Goal: Obtain resource: Download file/media

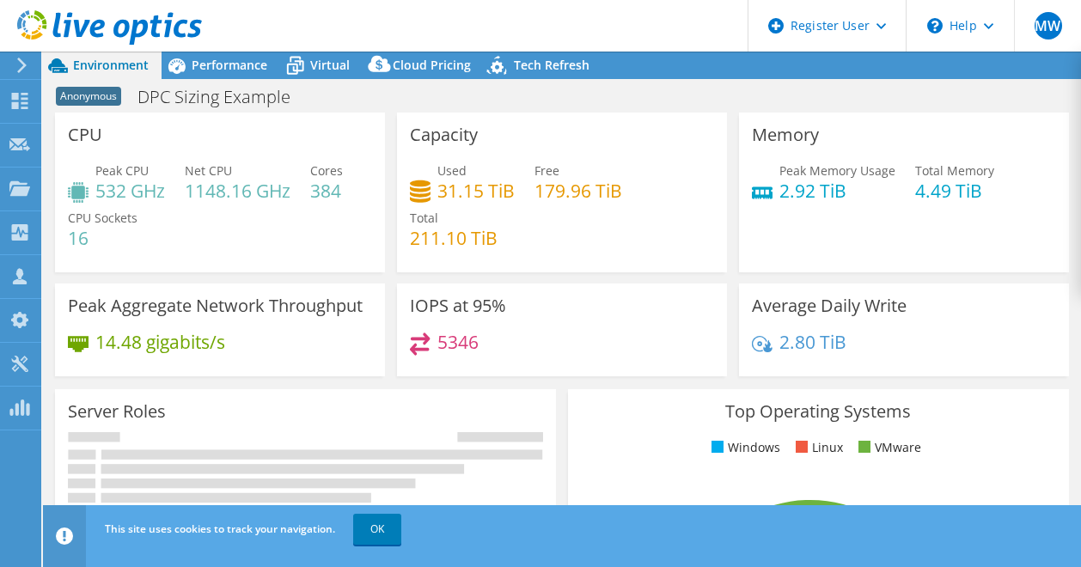
select select "USWest"
select select "USD"
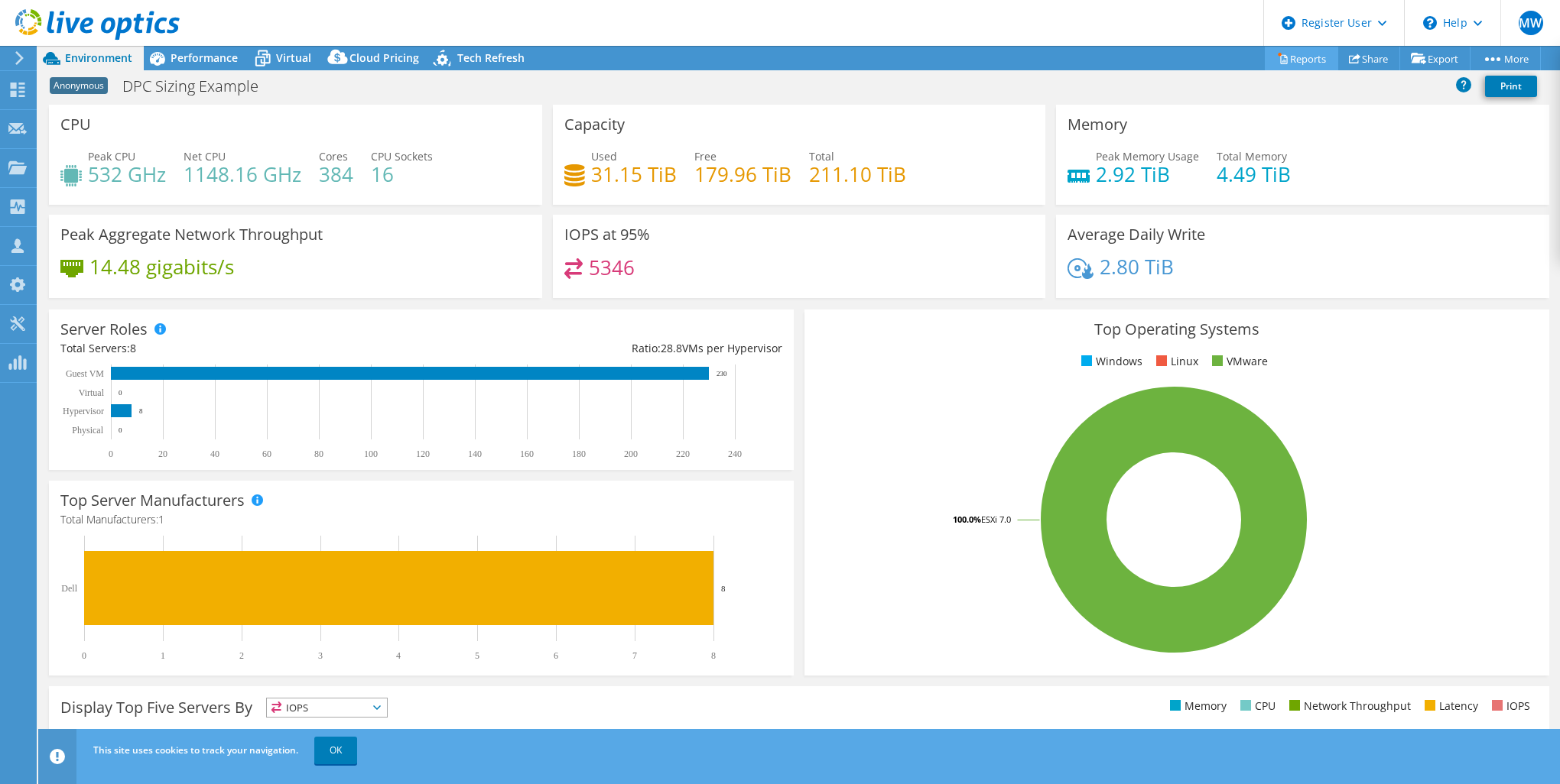
click at [961, 62] on link "Reports" at bounding box center [1301, 58] width 73 height 24
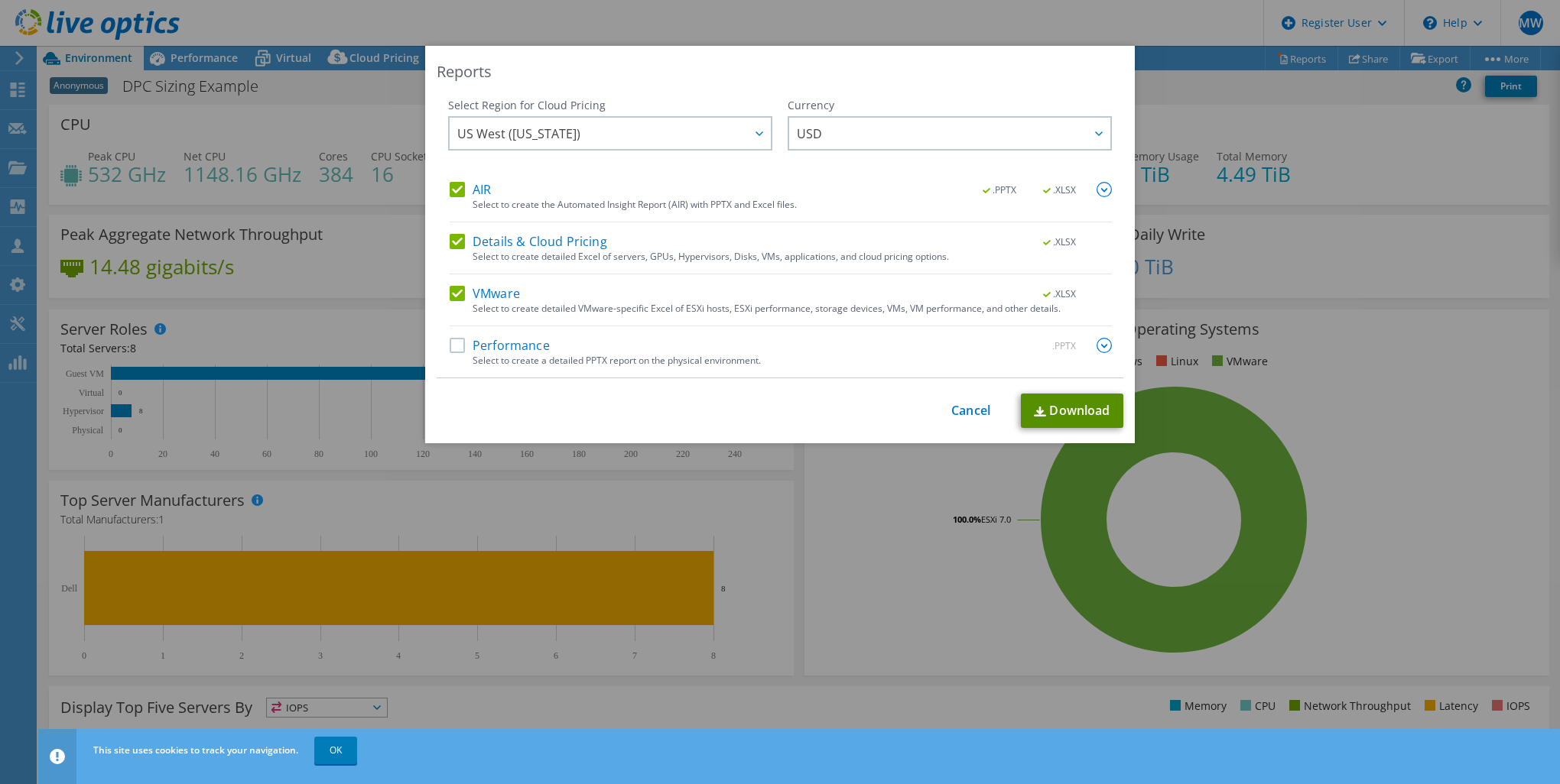
click at [961, 411] on link "Download" at bounding box center [1071, 410] width 102 height 35
click at [956, 410] on link "Cancel" at bounding box center [971, 411] width 39 height 14
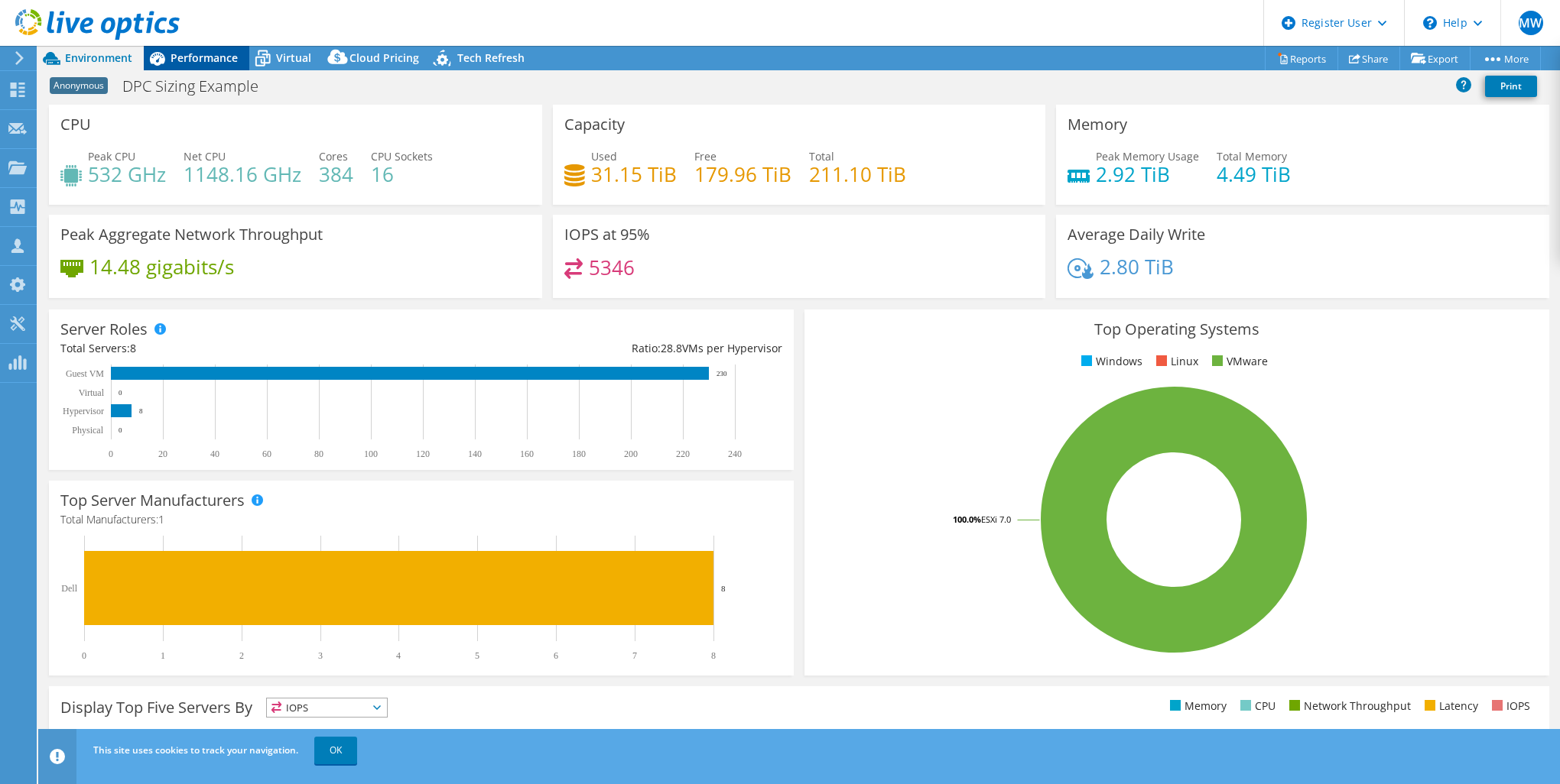
click at [191, 58] on span "Performance" at bounding box center [205, 58] width 68 height 14
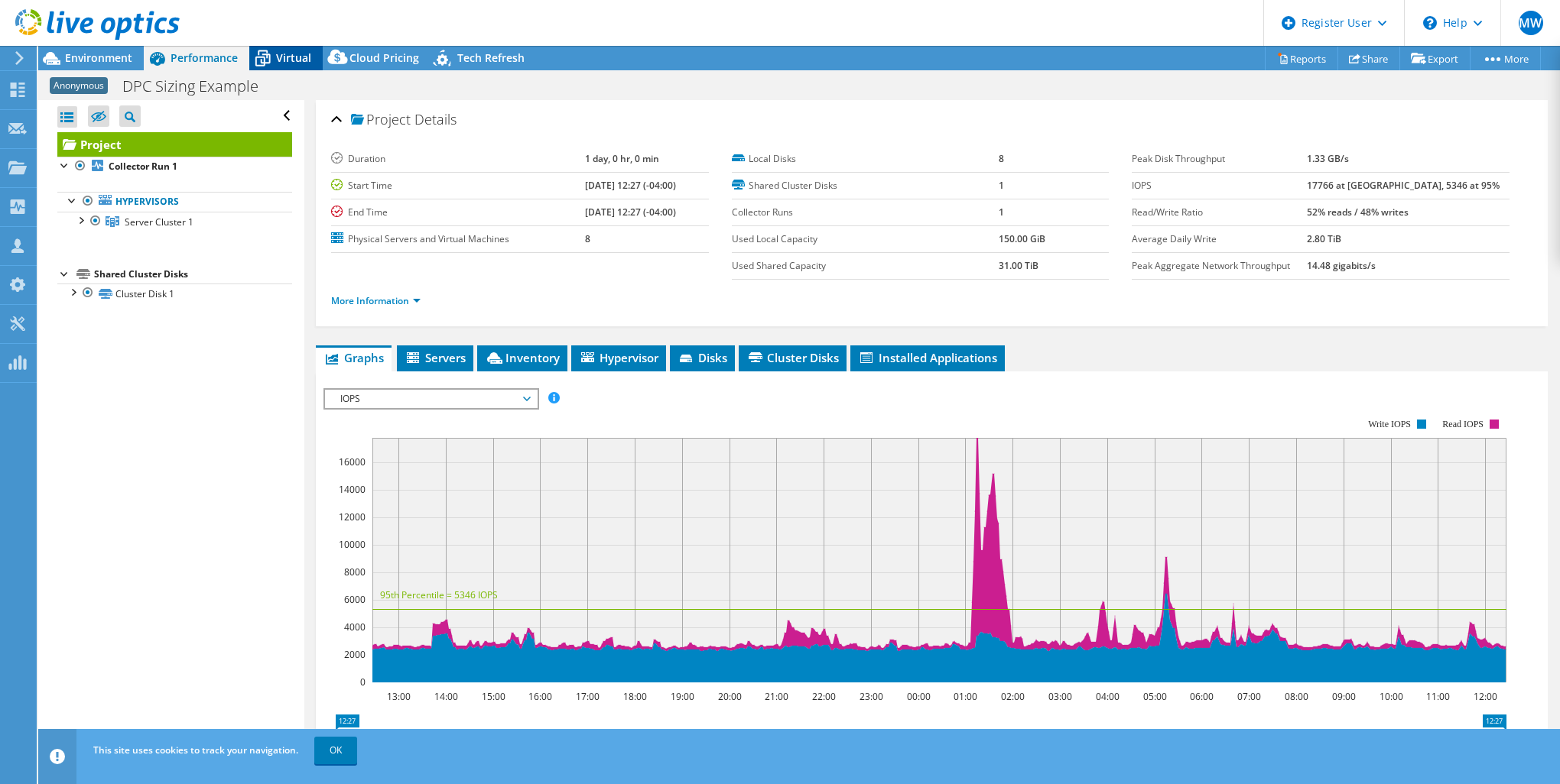
click at [285, 61] on span "Virtual" at bounding box center [294, 58] width 36 height 14
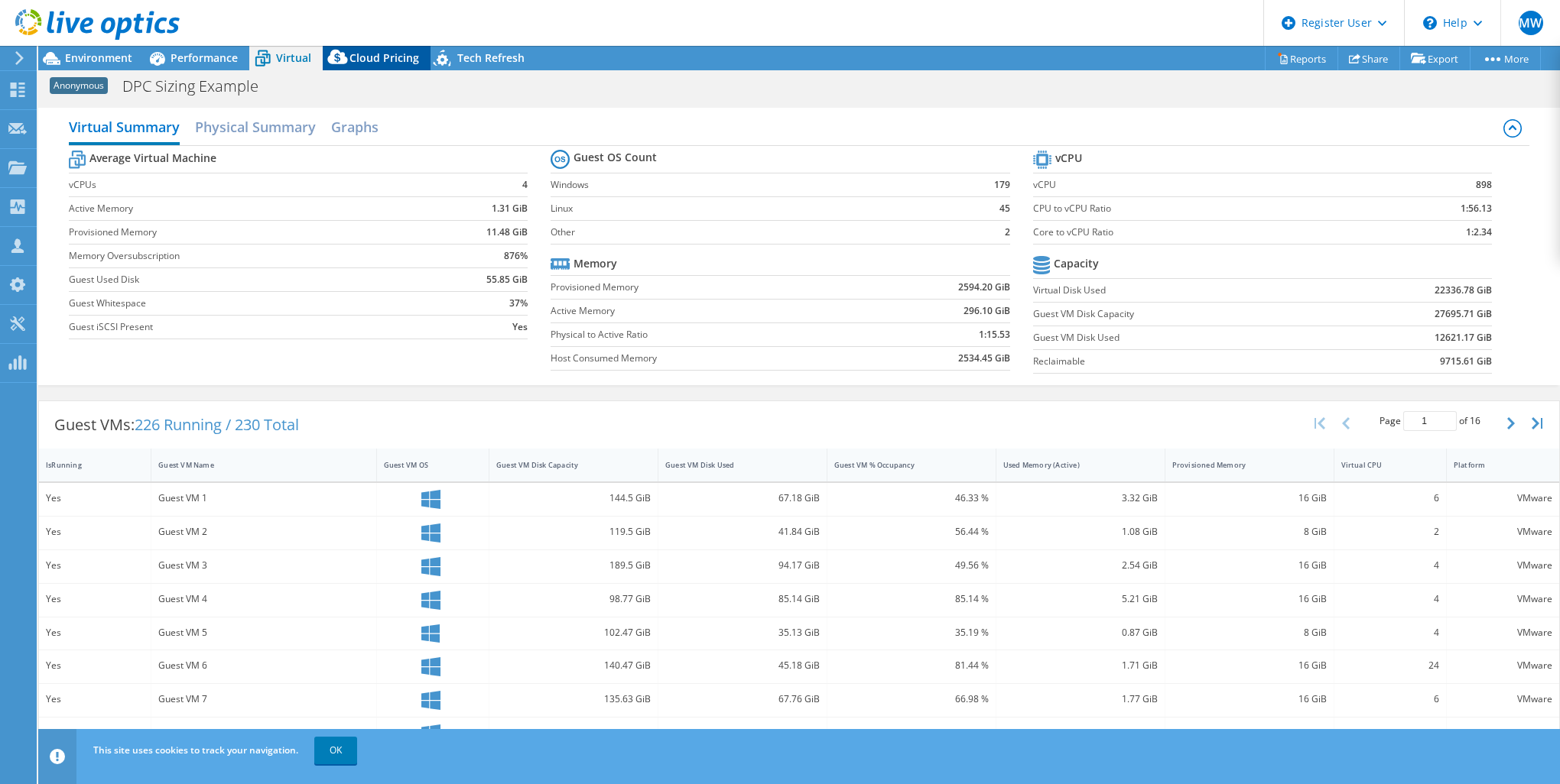
click at [372, 57] on span "Cloud Pricing" at bounding box center [384, 58] width 69 height 14
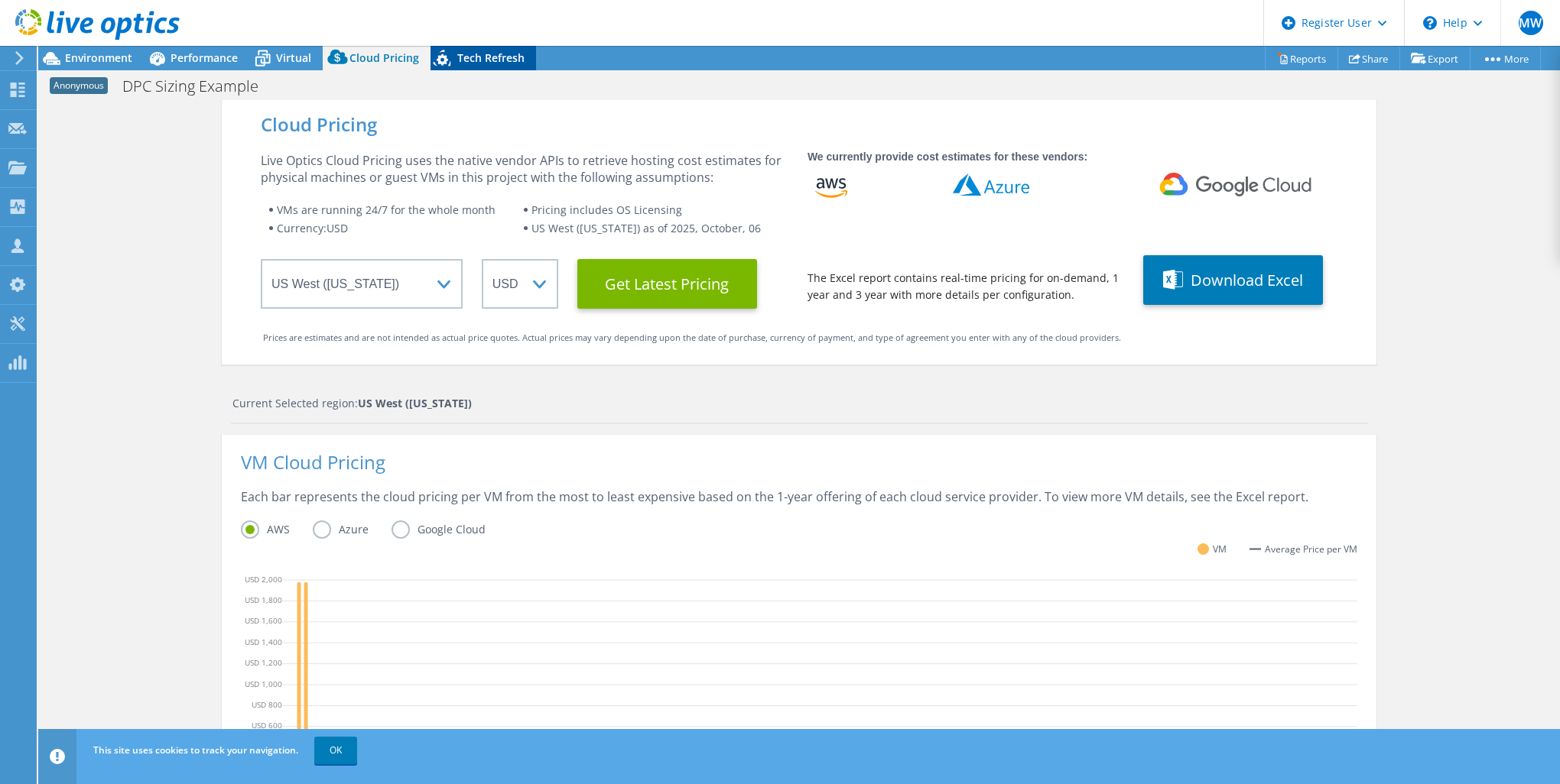
click at [486, 53] on span "Tech Refresh" at bounding box center [491, 58] width 68 height 14
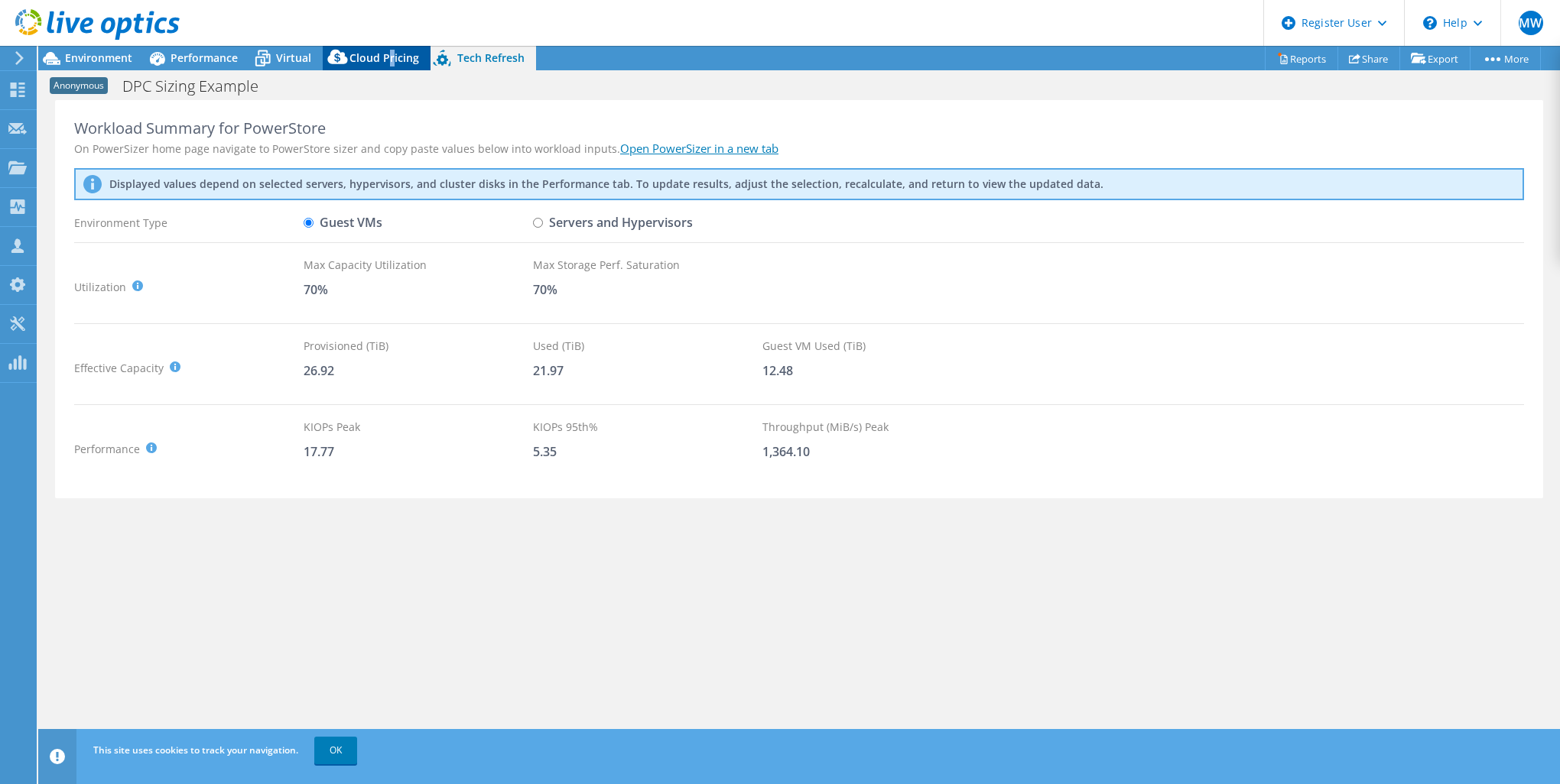
click at [388, 60] on span "Cloud Pricing" at bounding box center [384, 58] width 69 height 14
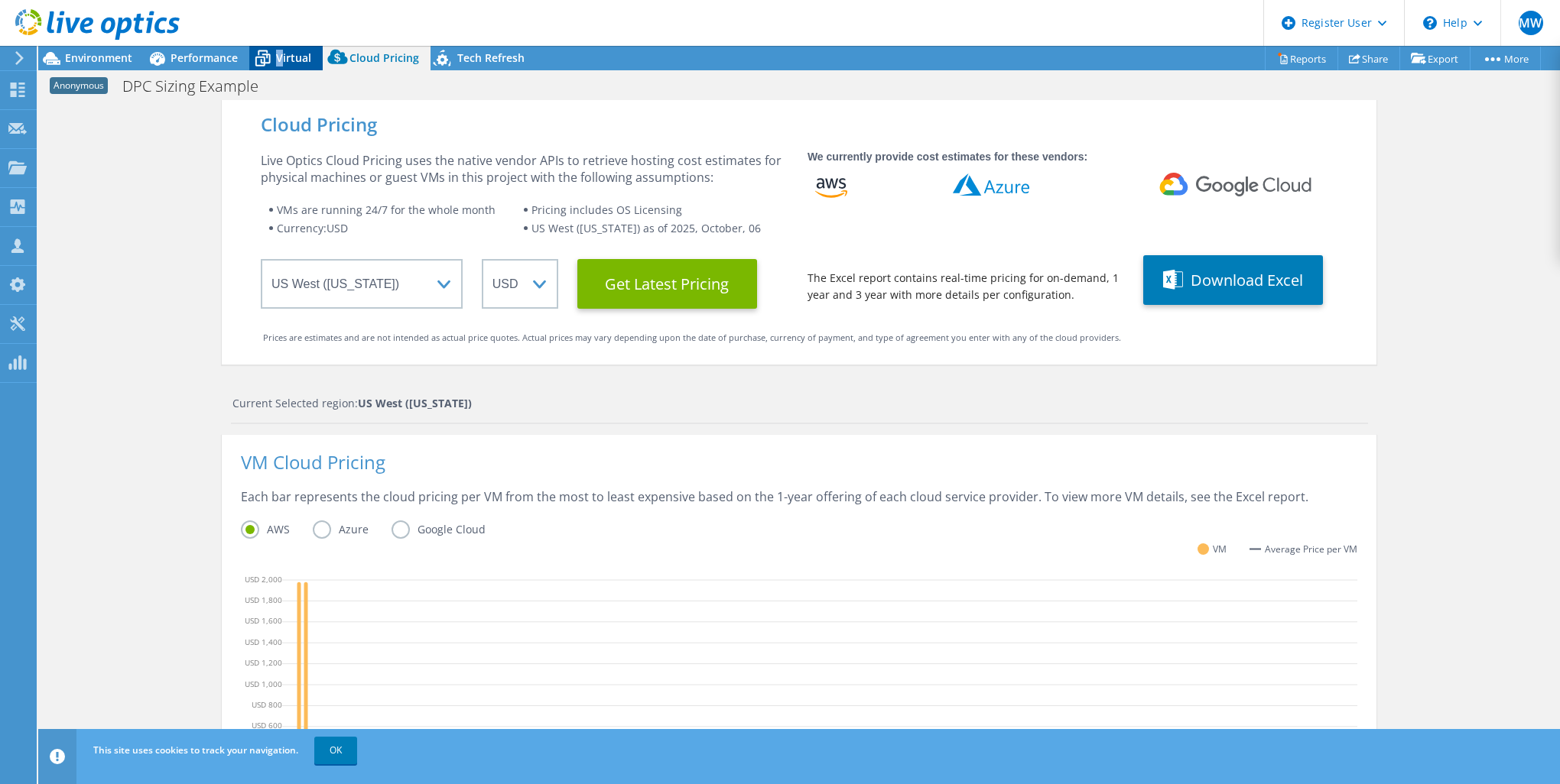
drag, startPoint x: 388, startPoint y: 60, endPoint x: 279, endPoint y: 56, distance: 109.1
click at [279, 56] on span "Virtual" at bounding box center [294, 58] width 36 height 14
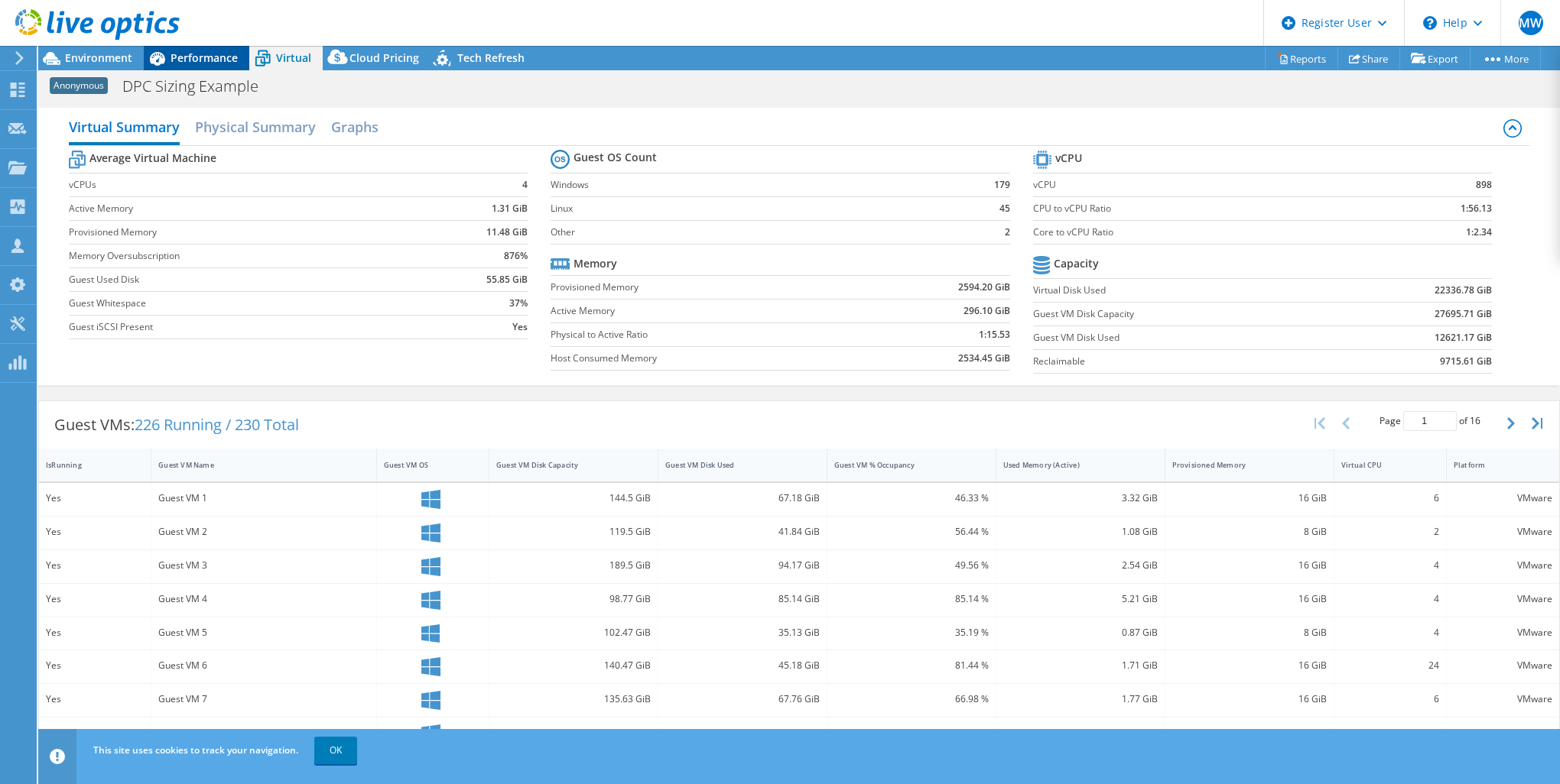
drag, startPoint x: 279, startPoint y: 56, endPoint x: 205, endPoint y: 64, distance: 74.4
click at [205, 64] on span "Performance" at bounding box center [205, 58] width 68 height 14
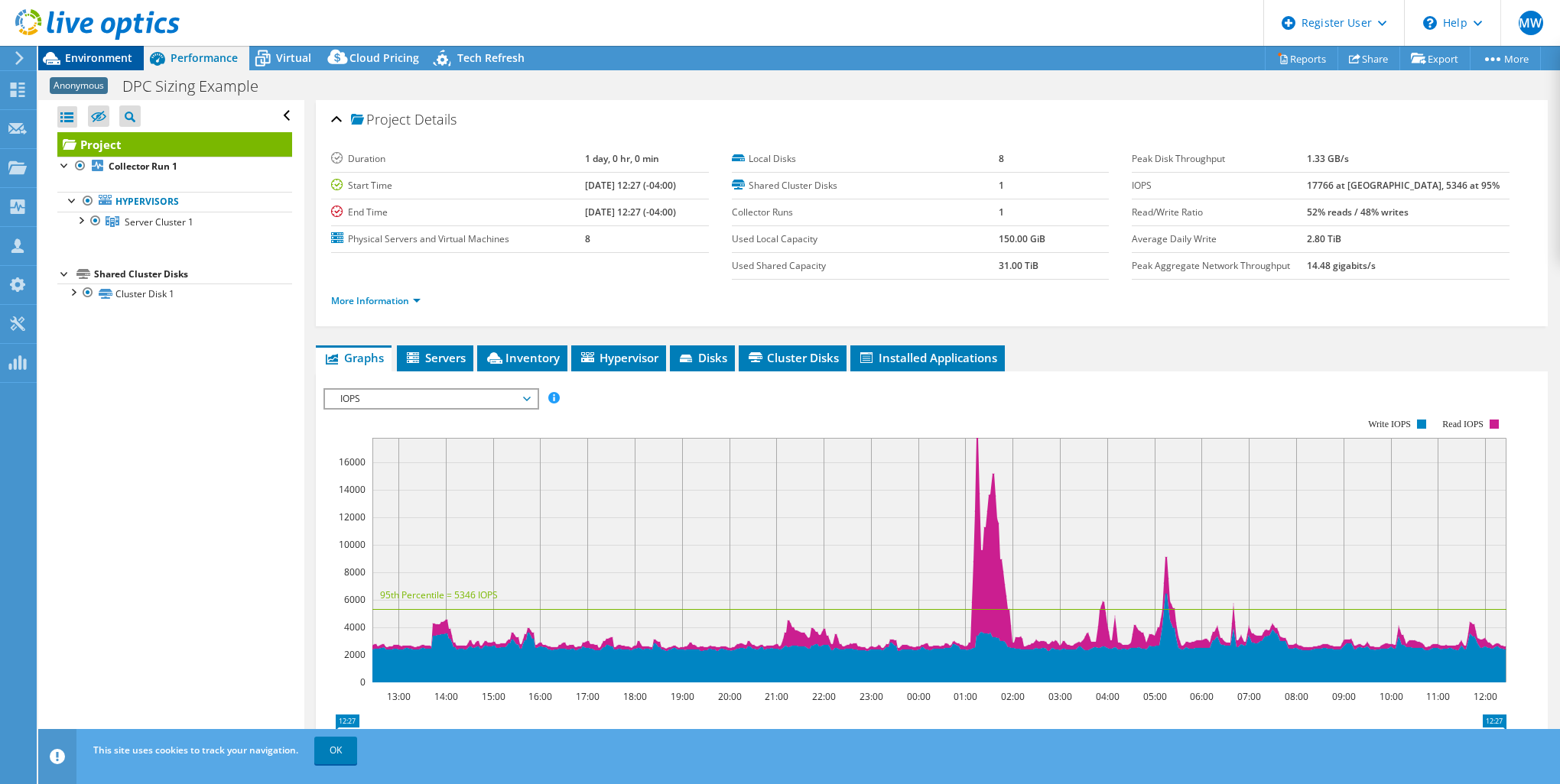
click at [118, 53] on span "Environment" at bounding box center [99, 58] width 68 height 14
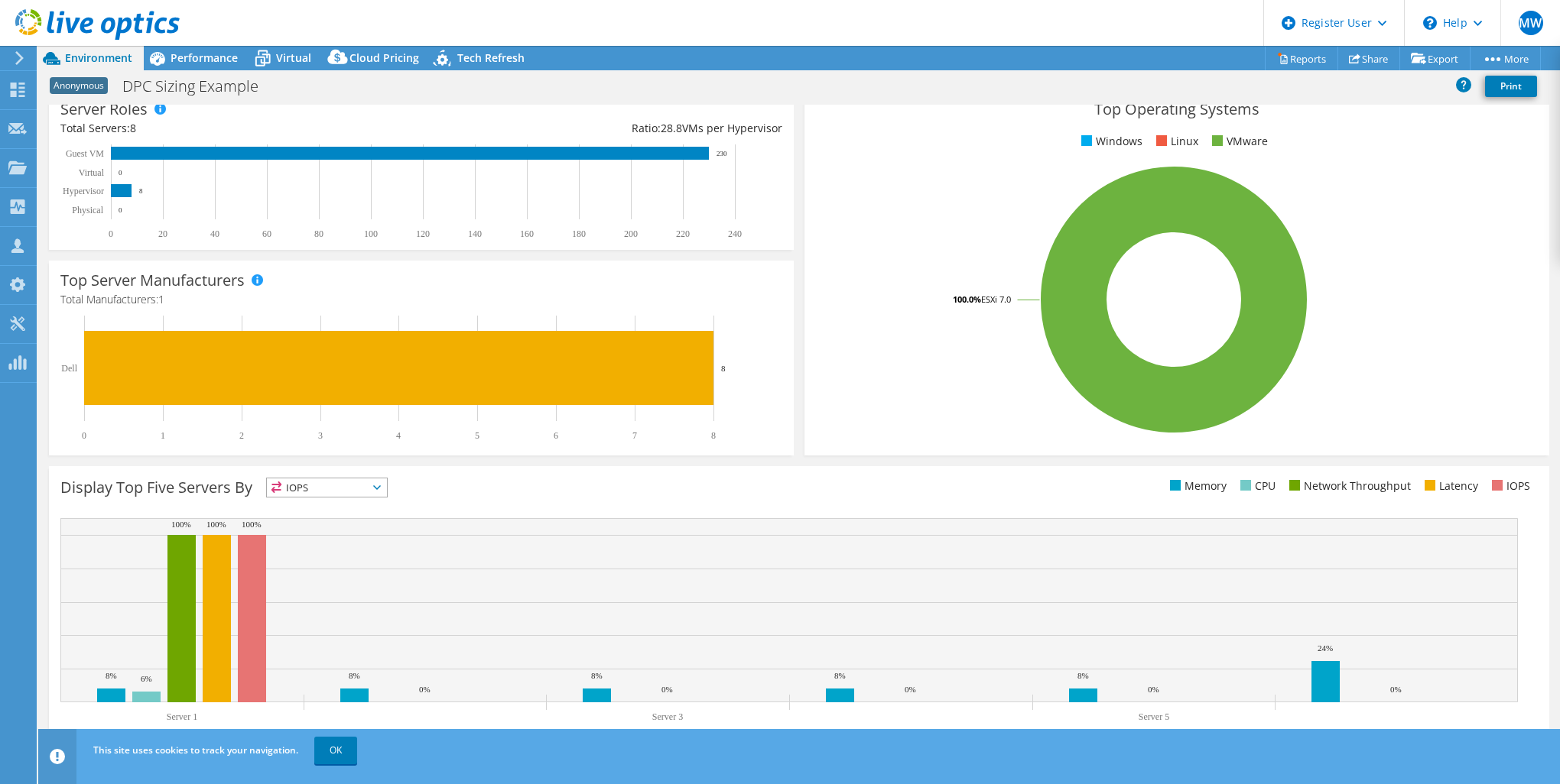
scroll to position [236, 0]
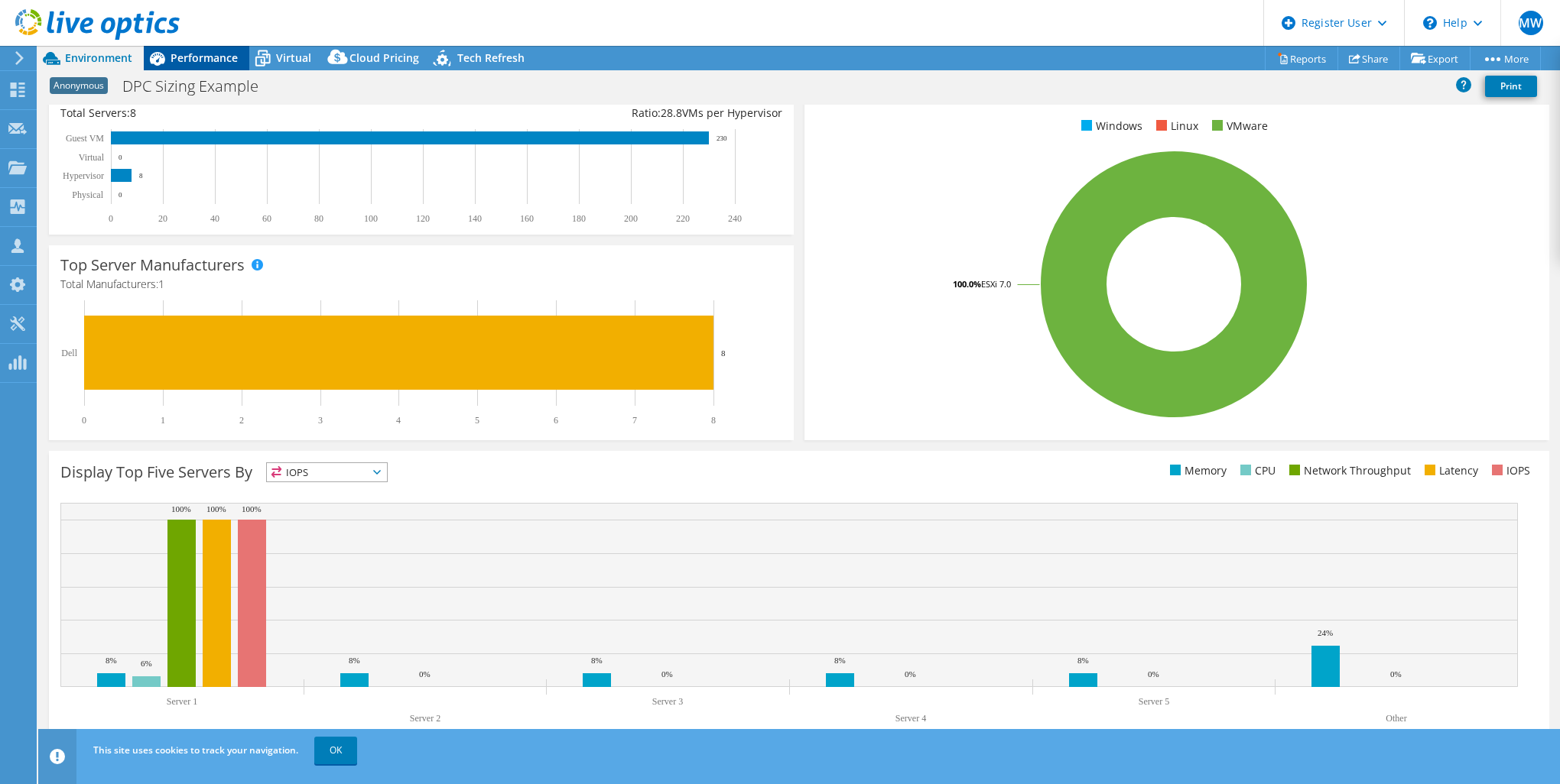
click at [199, 57] on span "Performance" at bounding box center [205, 58] width 68 height 14
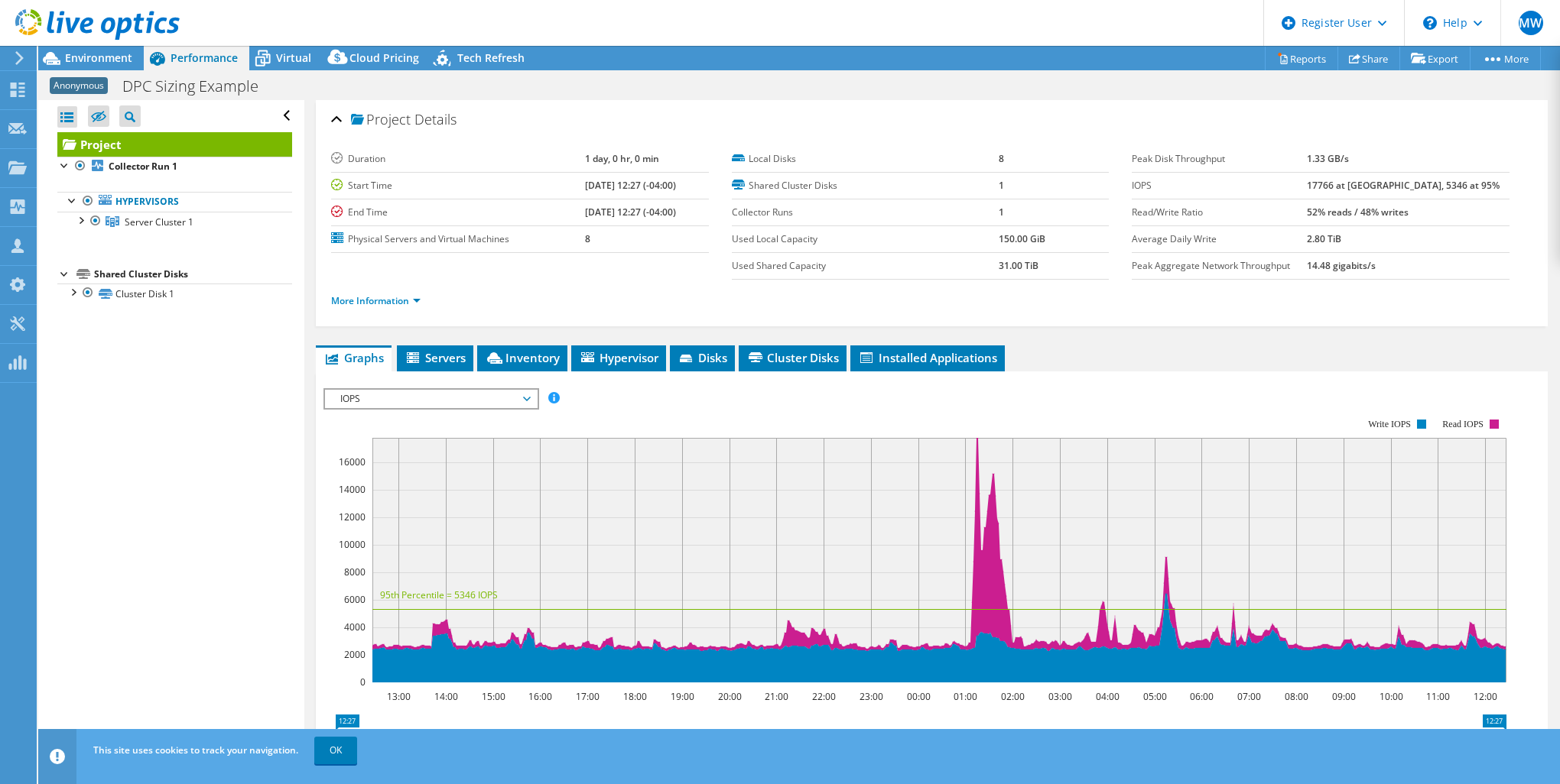
scroll to position [0, 0]
click at [279, 56] on span "Virtual" at bounding box center [294, 58] width 36 height 14
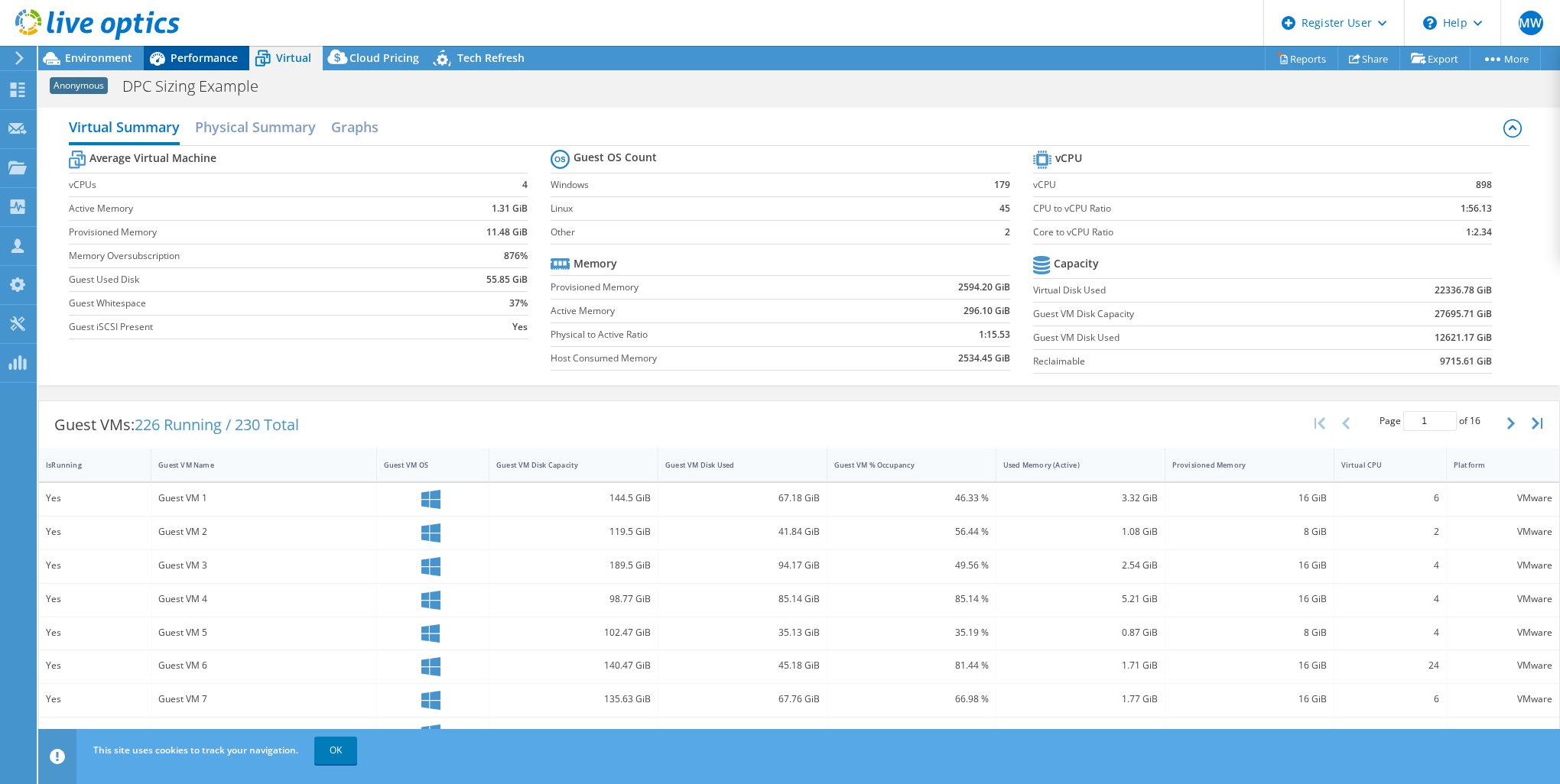
click at [223, 62] on span "Performance" at bounding box center [205, 58] width 68 height 14
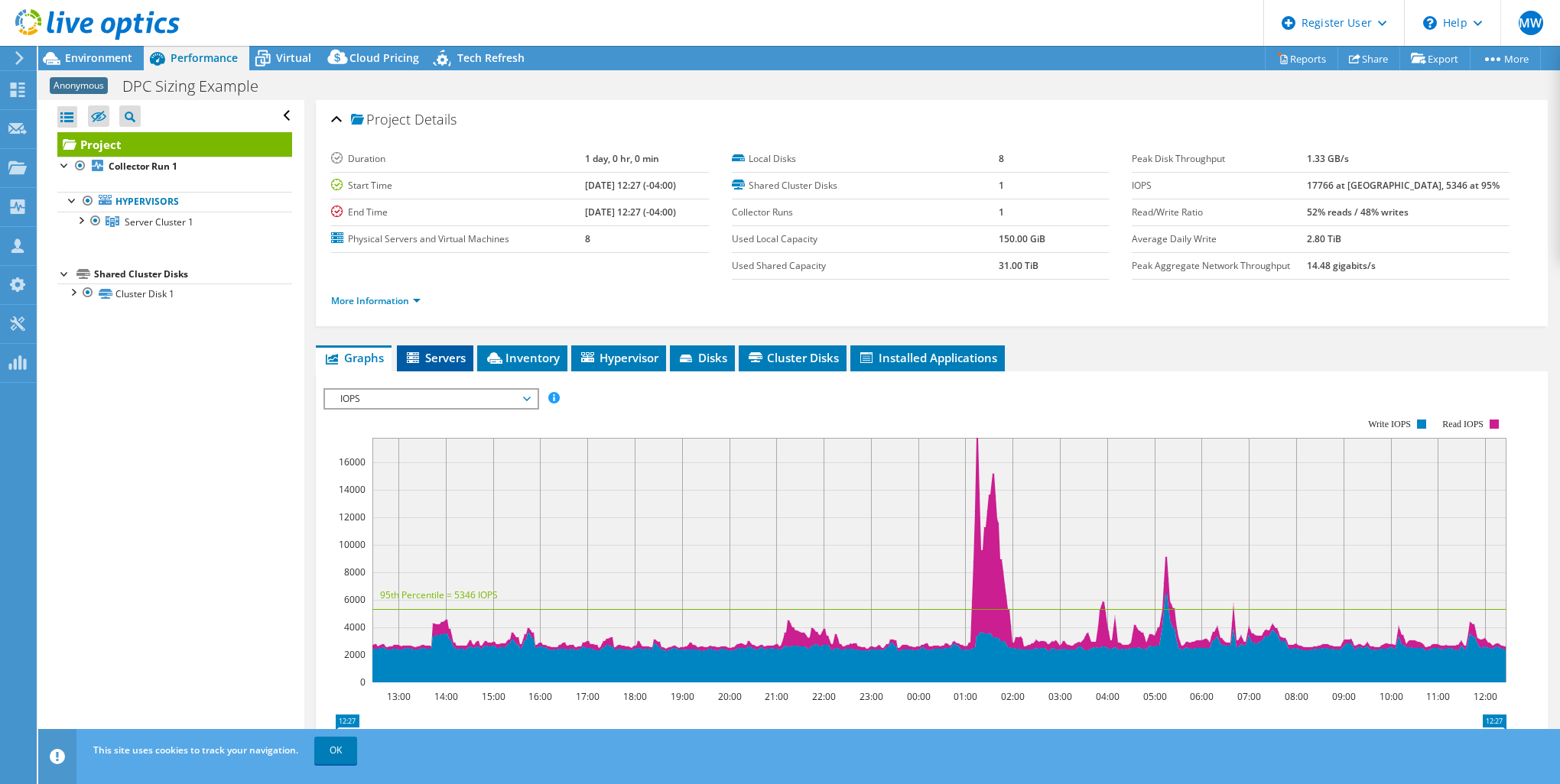
click at [432, 358] on span "Servers" at bounding box center [434, 357] width 61 height 15
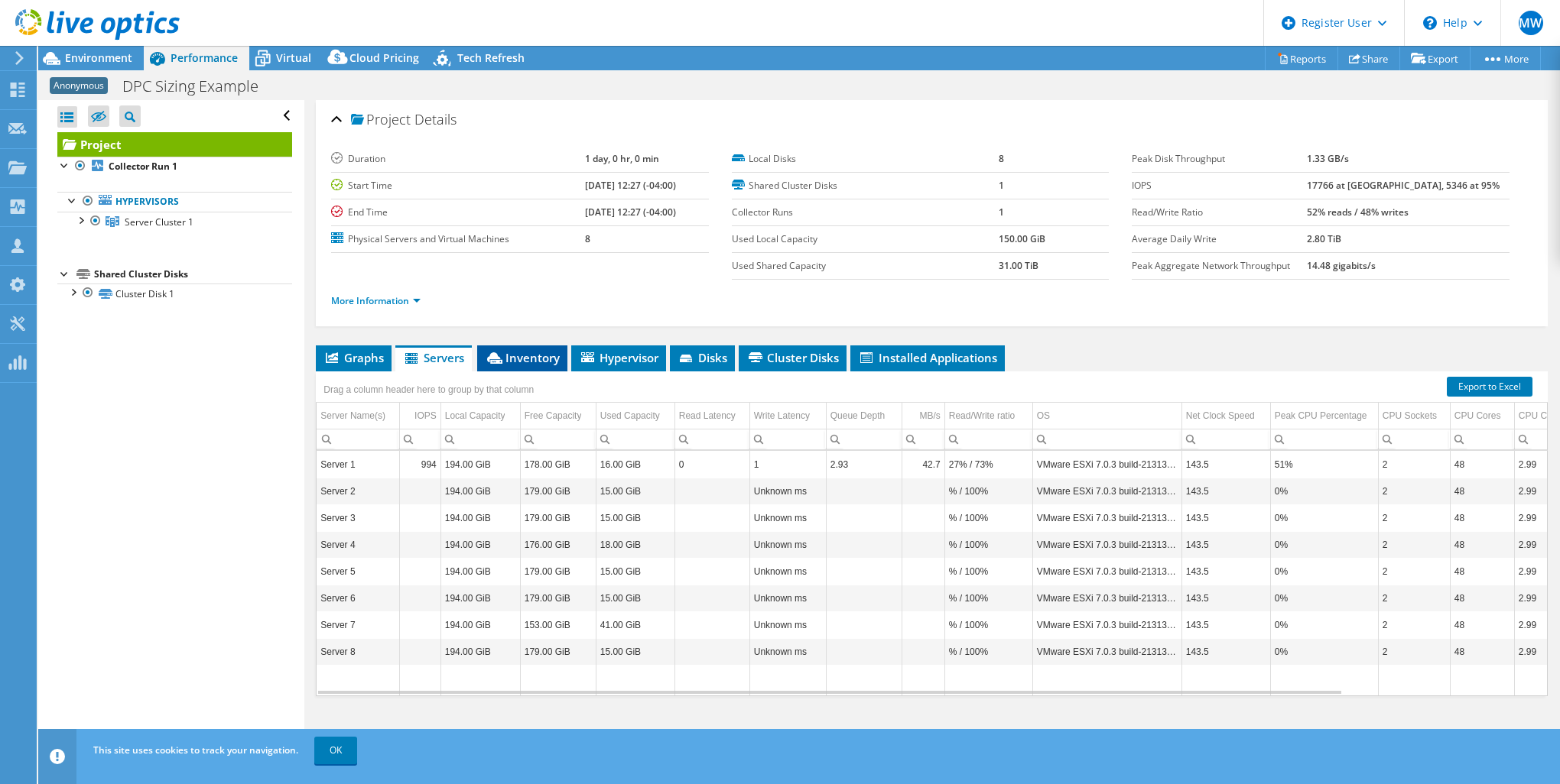
click at [548, 356] on span "Inventory" at bounding box center [522, 357] width 75 height 15
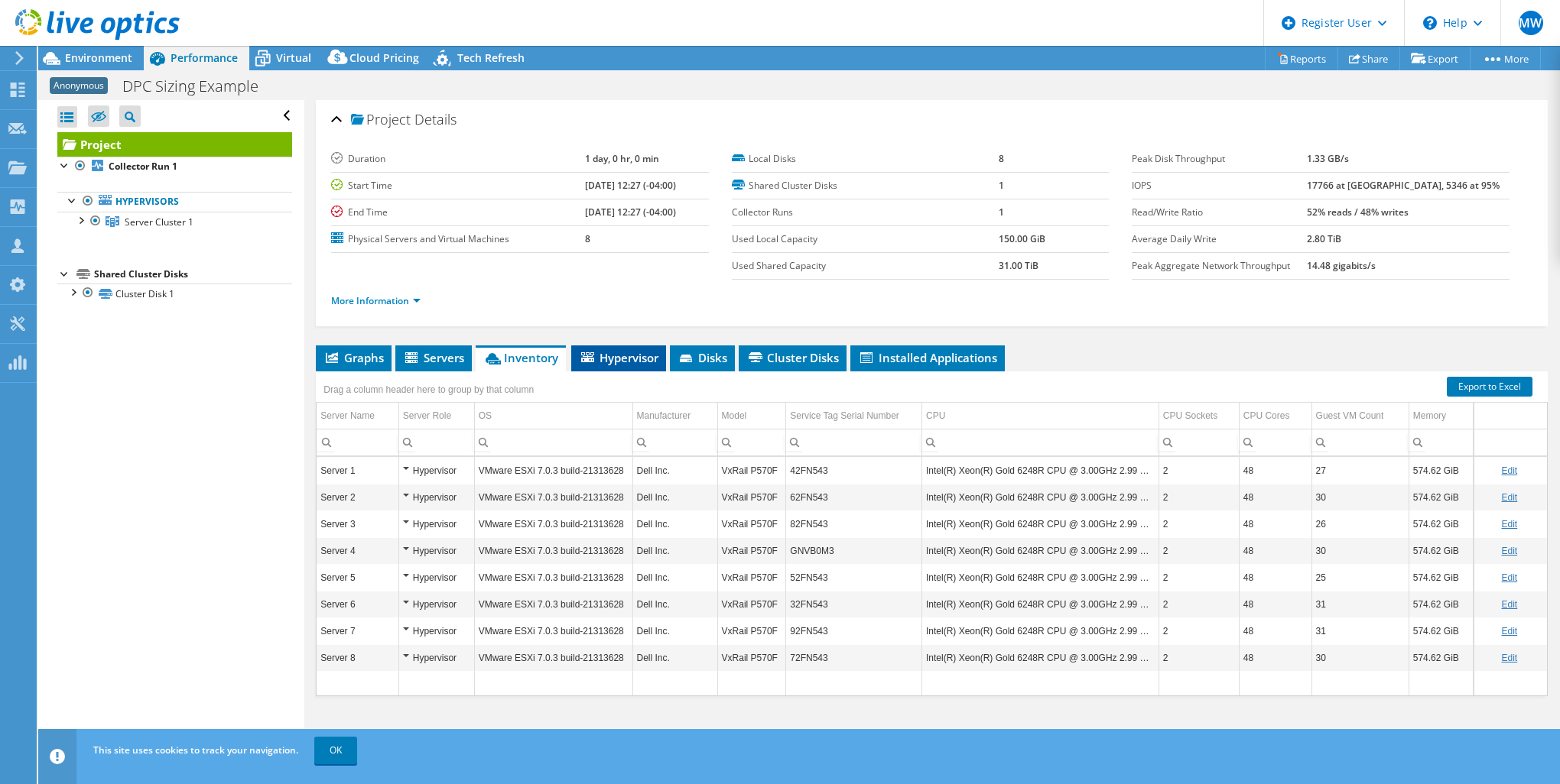
click at [656, 352] on span "Hypervisor" at bounding box center [618, 357] width 79 height 15
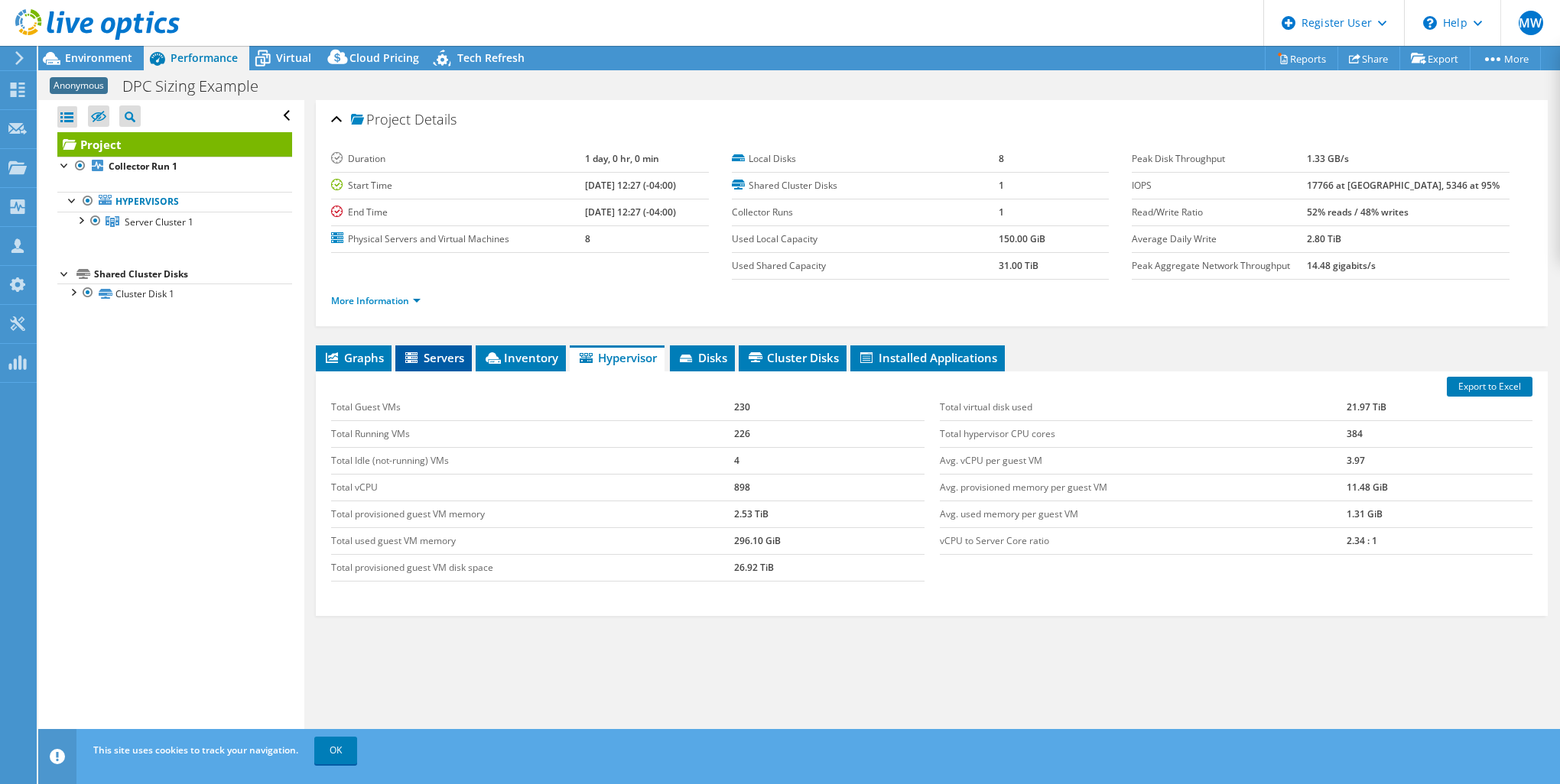
click at [465, 352] on li "Servers" at bounding box center [433, 358] width 77 height 26
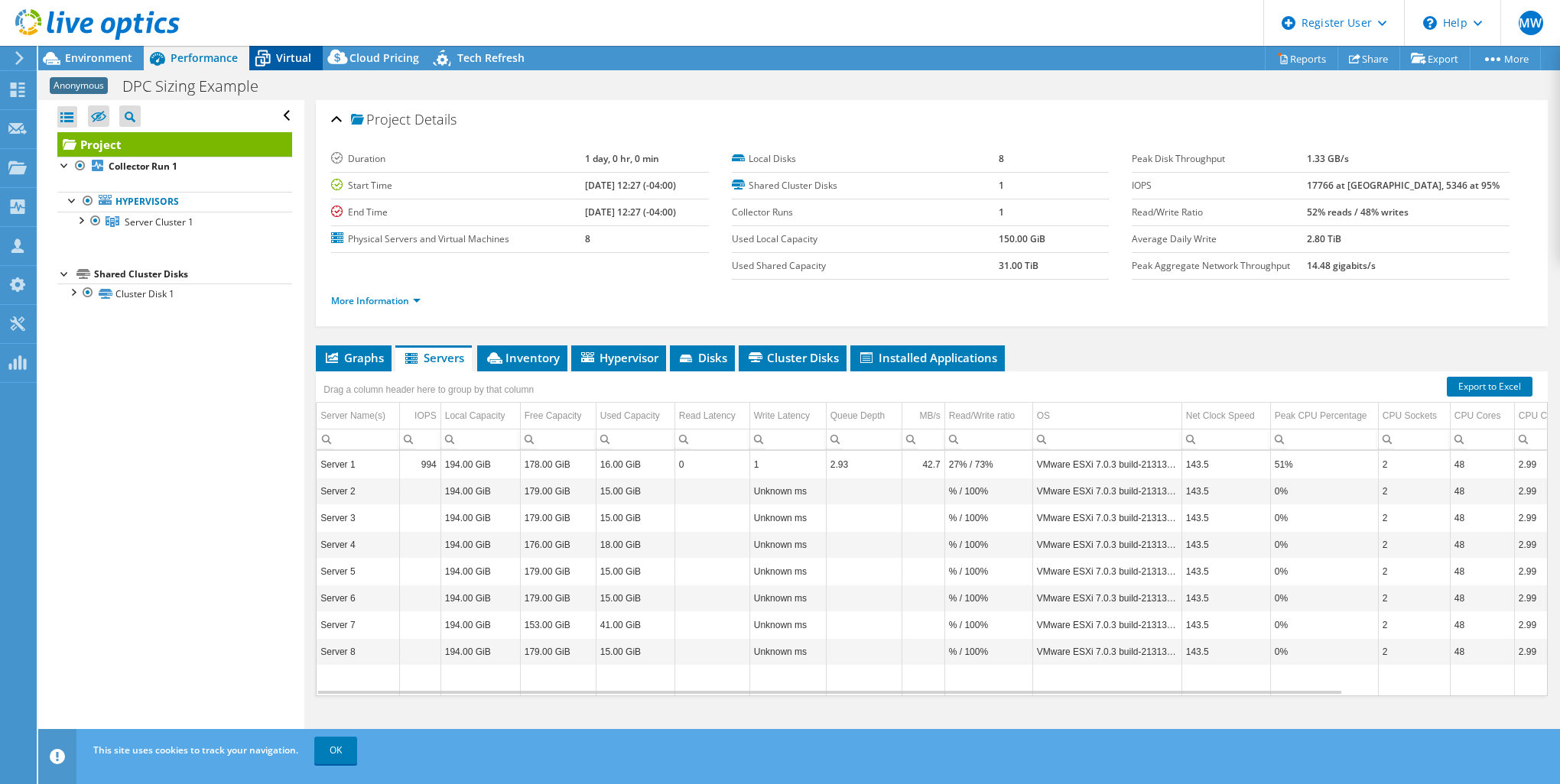
click at [291, 52] on span "Virtual" at bounding box center [294, 58] width 36 height 14
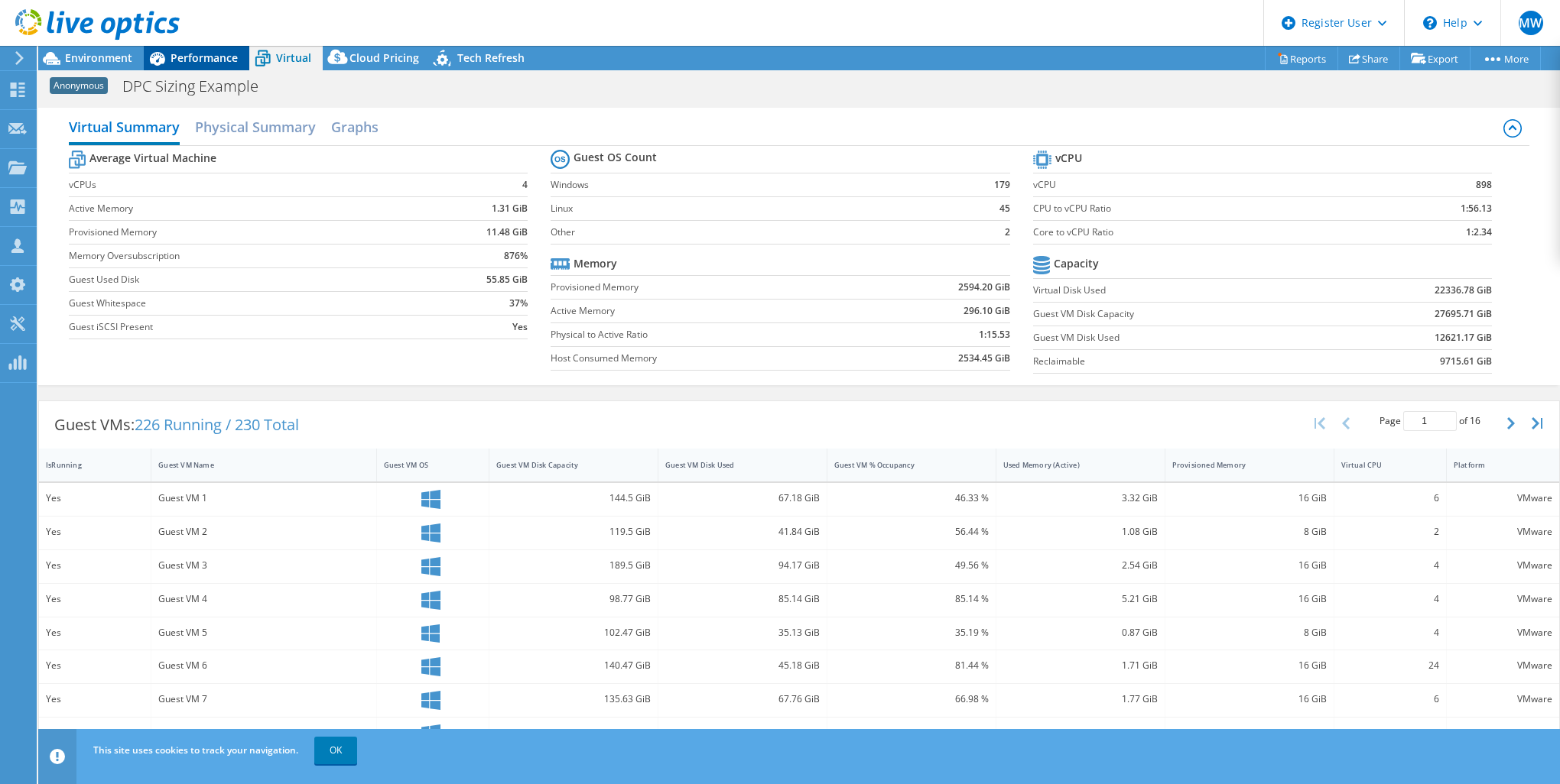
click at [202, 51] on span "Performance" at bounding box center [205, 58] width 68 height 14
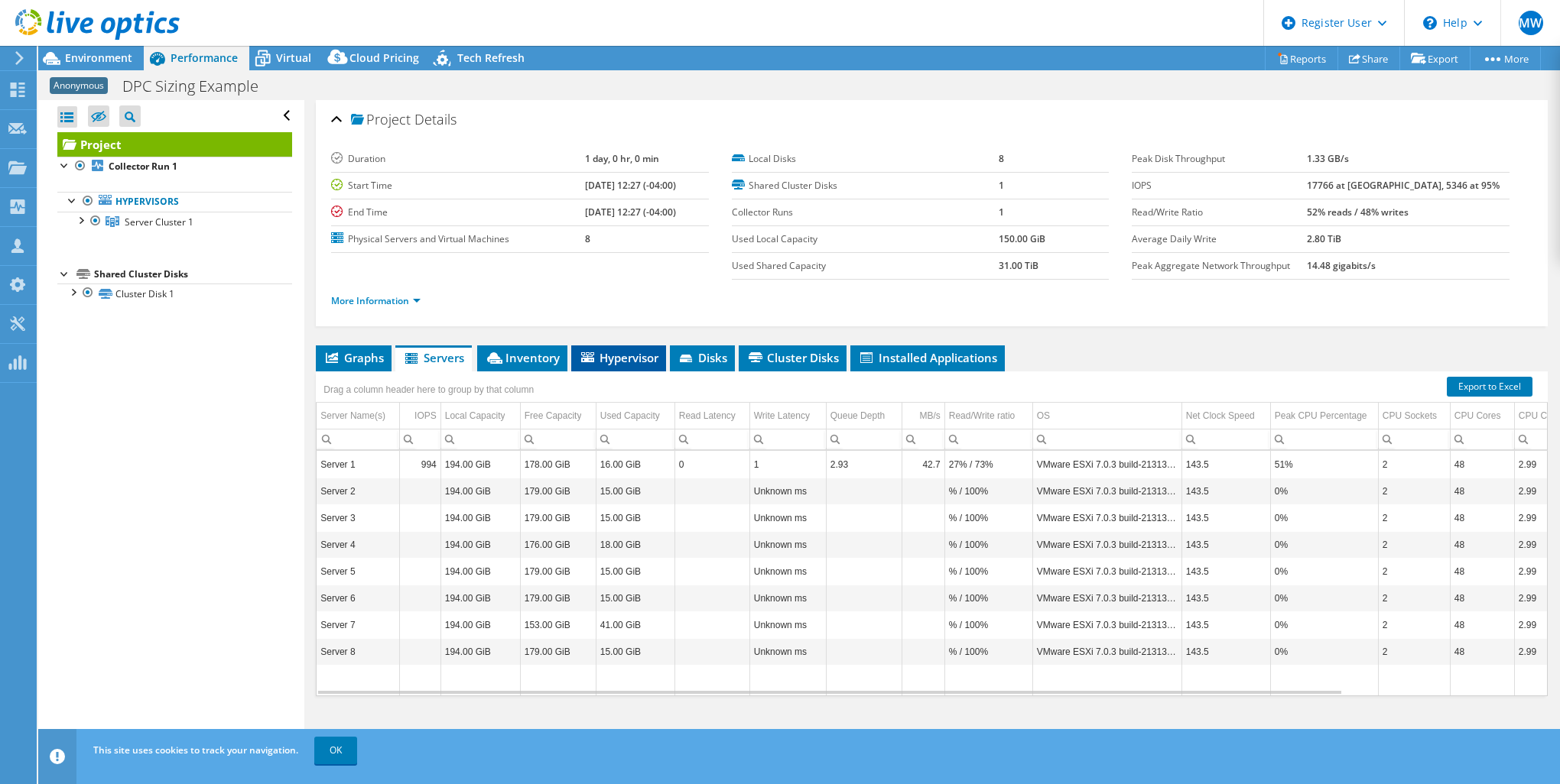
click at [618, 346] on li "Hypervisor" at bounding box center [618, 358] width 95 height 26
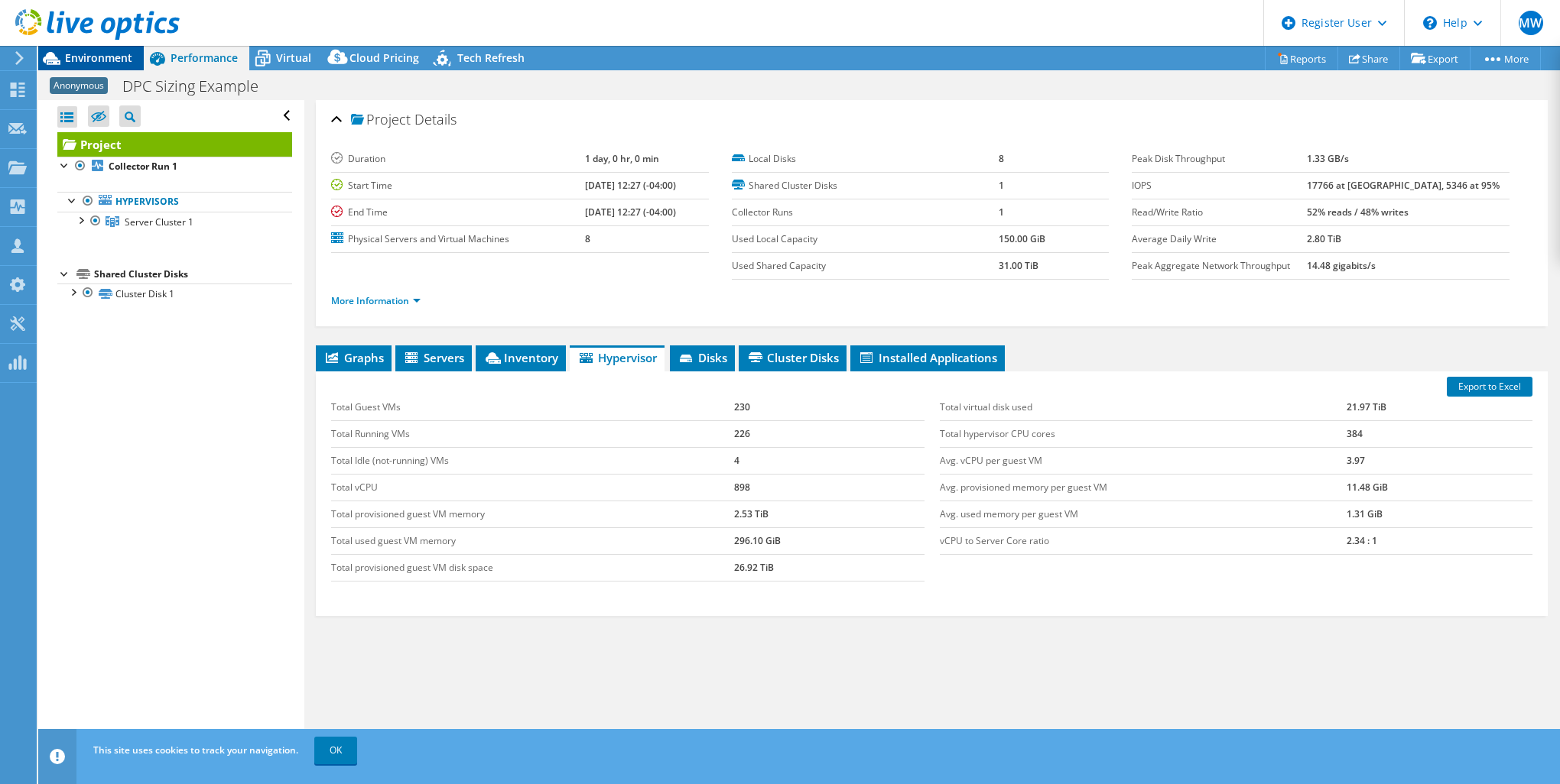
click at [113, 51] on span "Environment" at bounding box center [99, 58] width 68 height 14
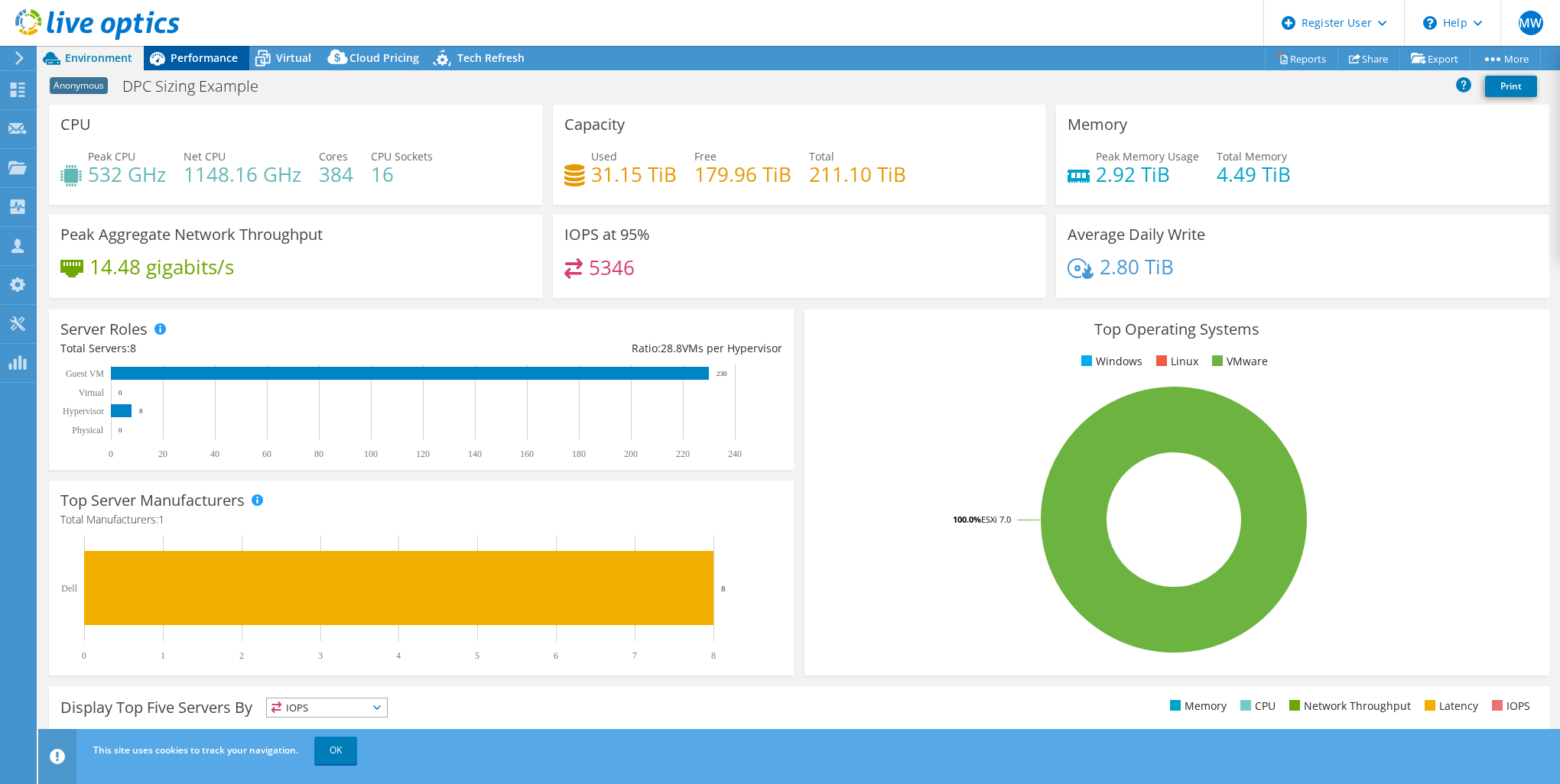
click at [192, 60] on span "Performance" at bounding box center [205, 58] width 68 height 14
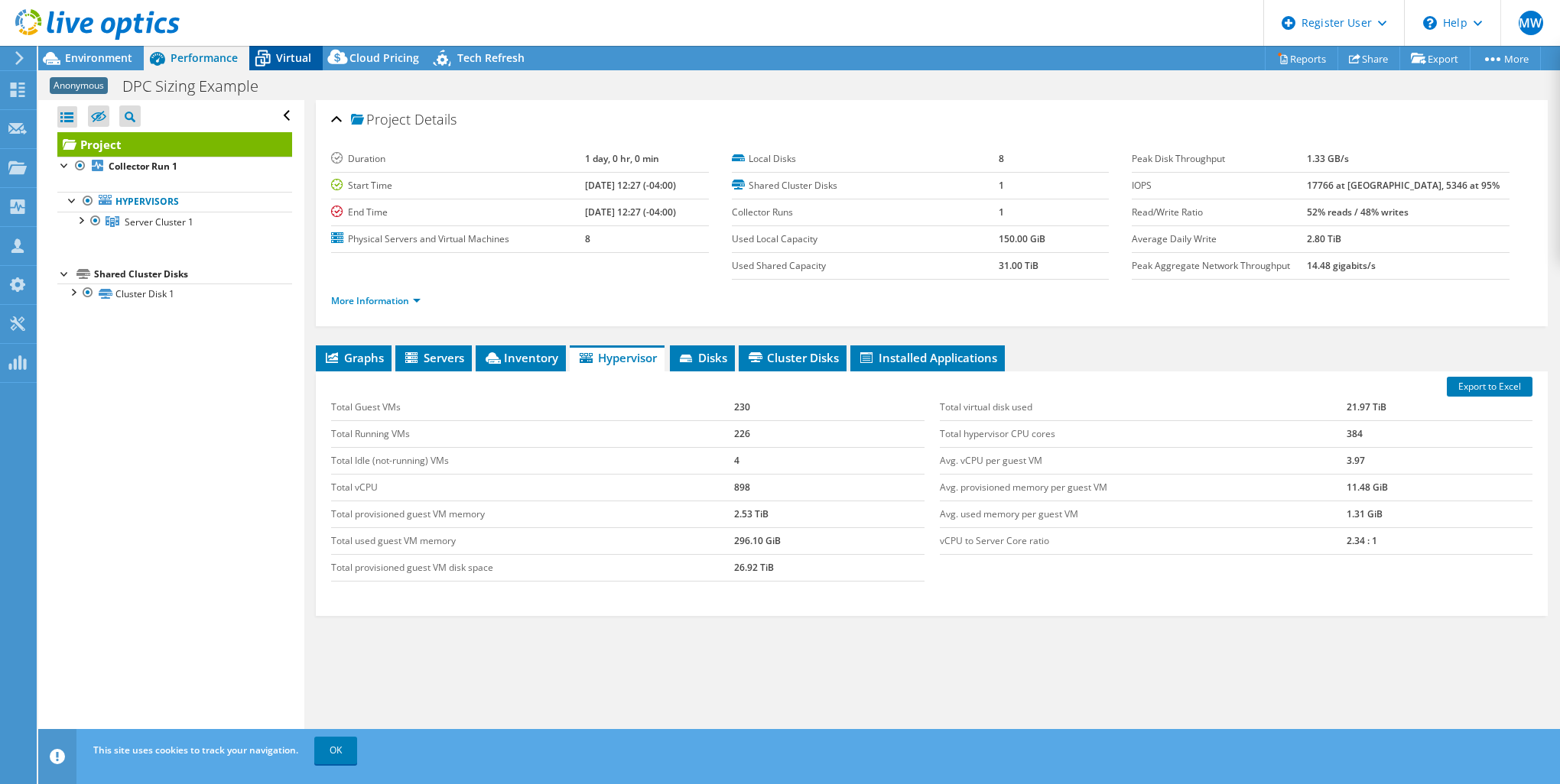
click at [273, 60] on icon at bounding box center [263, 59] width 27 height 27
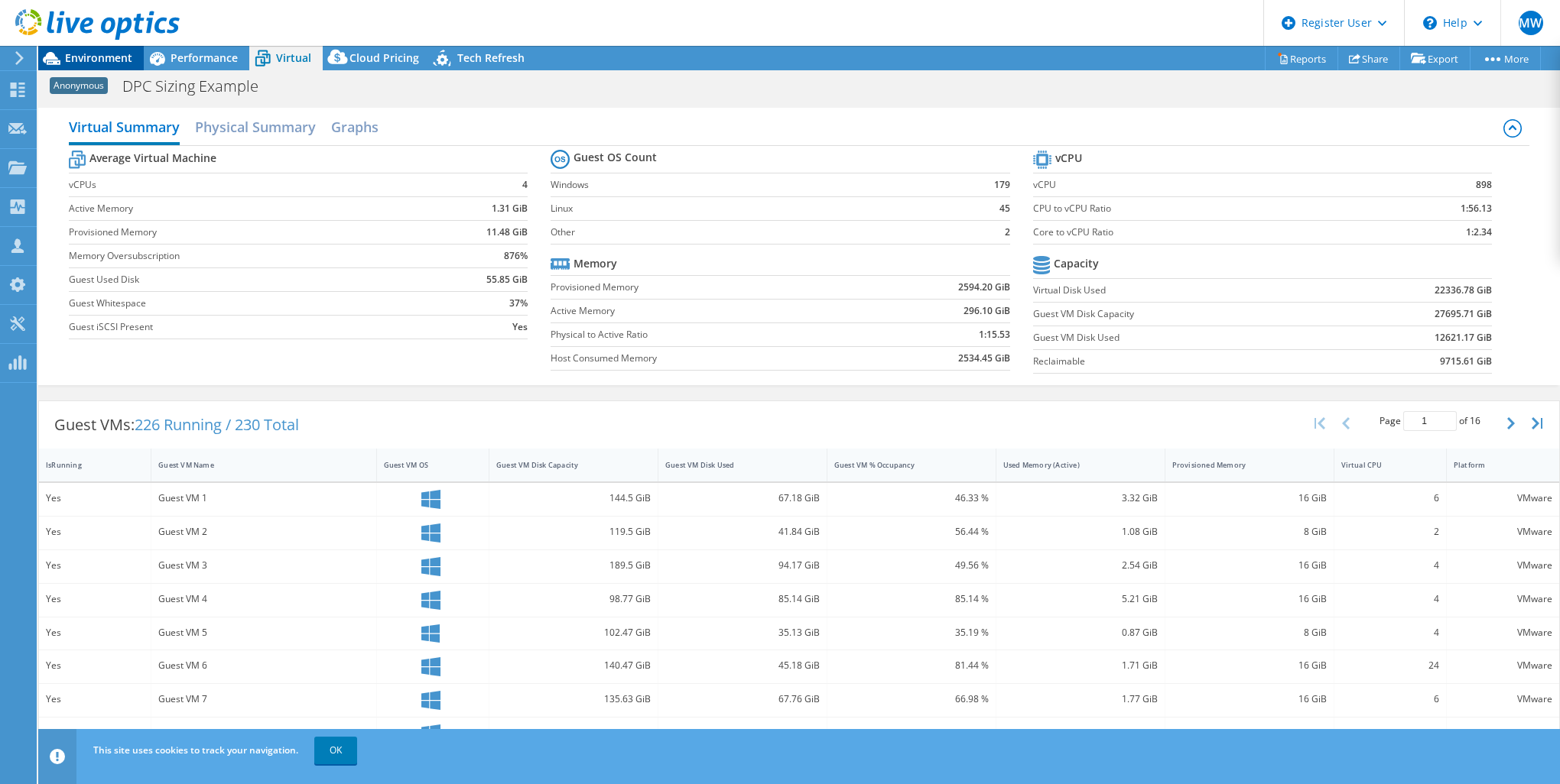
click at [97, 60] on span "Environment" at bounding box center [99, 58] width 68 height 14
